Goal: Find specific page/section: Find specific page/section

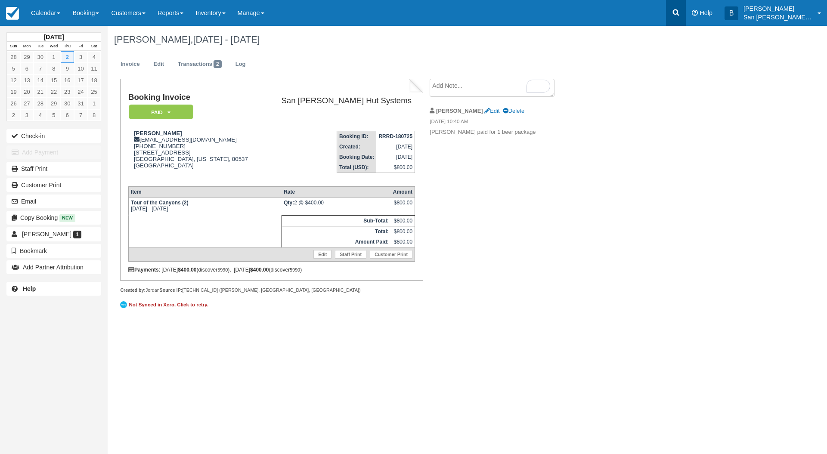
click at [680, 9] on icon at bounding box center [676, 12] width 9 height 9
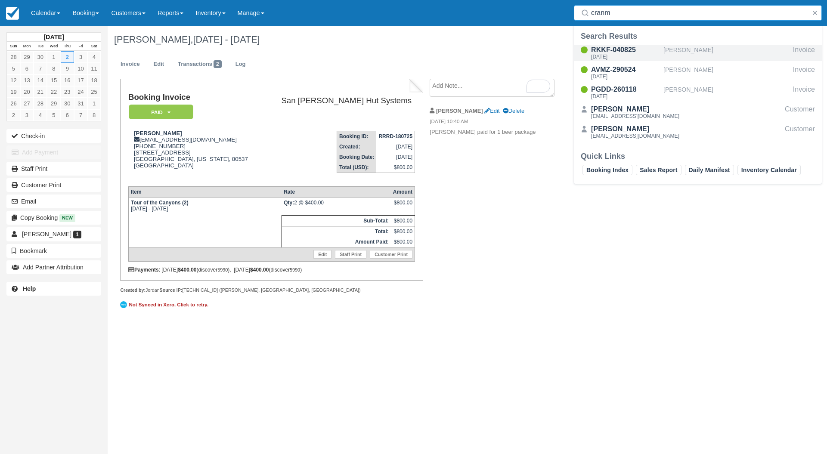
type input "cranm"
click at [622, 50] on div "RKKF-040825" at bounding box center [625, 50] width 69 height 10
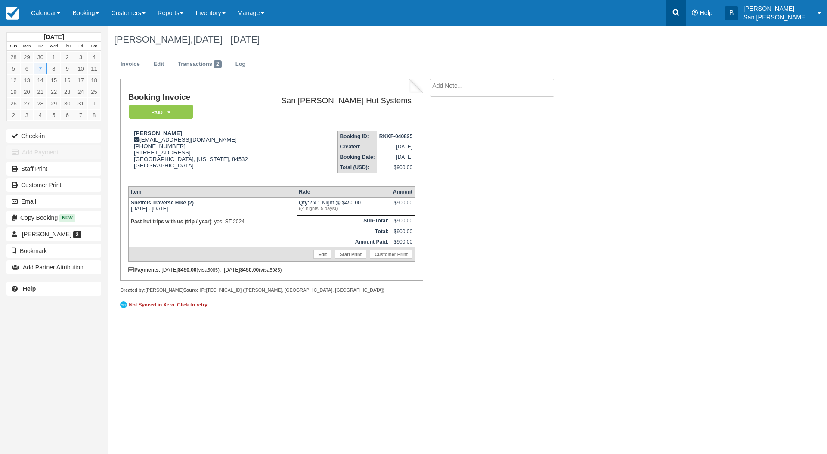
click at [686, 21] on link at bounding box center [676, 13] width 20 height 26
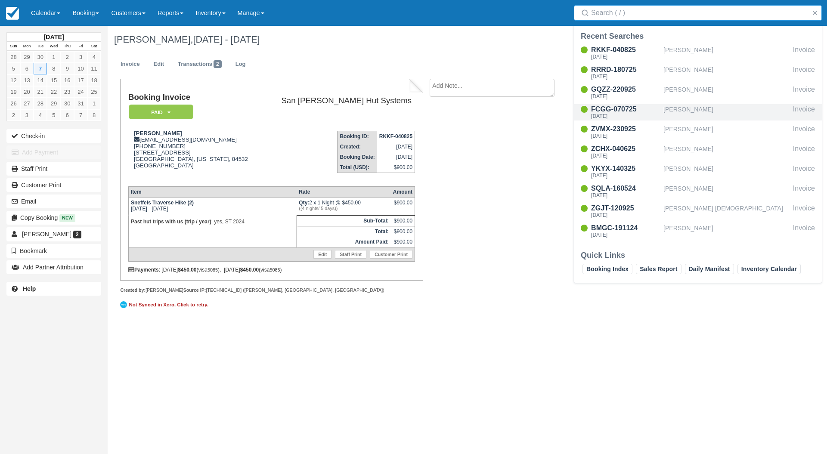
click at [605, 110] on div "FCGG-070725" at bounding box center [625, 109] width 69 height 10
